Goal: Information Seeking & Learning: Learn about a topic

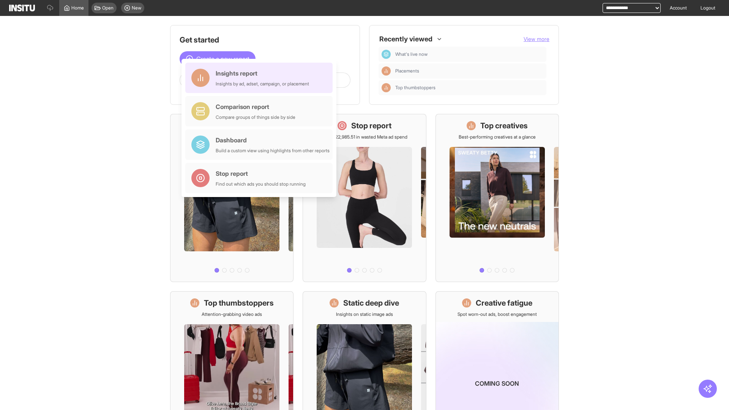
click at [261, 78] on div "Insights report Insights by ad, adset, campaign, or placement" at bounding box center [262, 78] width 93 height 18
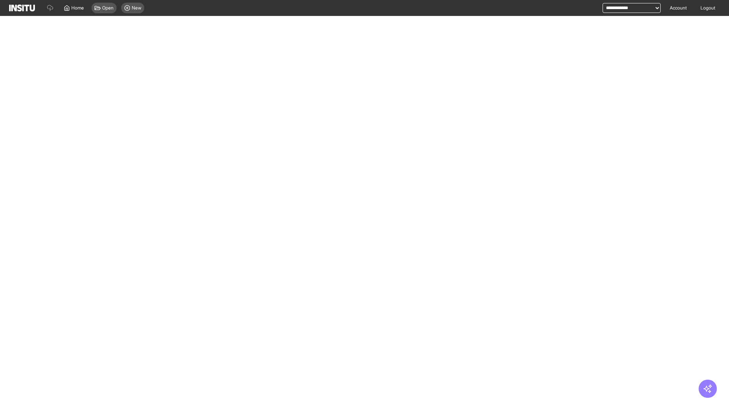
select select "**"
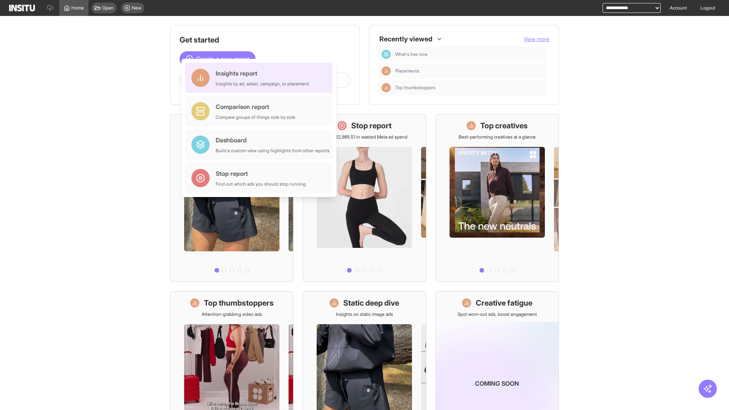
click at [261, 78] on div "Insights report Insights by ad, adset, campaign, or placement" at bounding box center [262, 78] width 93 height 18
